Goal: Find contact information: Find contact information

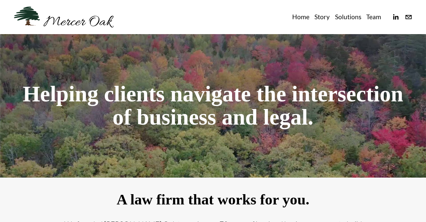
click at [373, 16] on link "Team" at bounding box center [373, 17] width 15 height 11
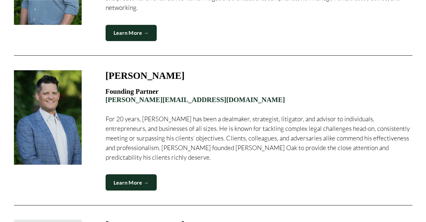
scroll to position [265, 0]
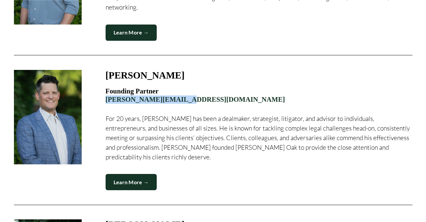
drag, startPoint x: 103, startPoint y: 91, endPoint x: 185, endPoint y: 93, distance: 82.0
click at [185, 93] on figure "[PERSON_NAME] Founding Partner [PERSON_NAME][EMAIL_ADDRESS][DOMAIN_NAME] For 20…" at bounding box center [213, 130] width 398 height 121
copy link "[PERSON_NAME][EMAIL_ADDRESS][DOMAIN_NAME]"
